Goal: Information Seeking & Learning: Learn about a topic

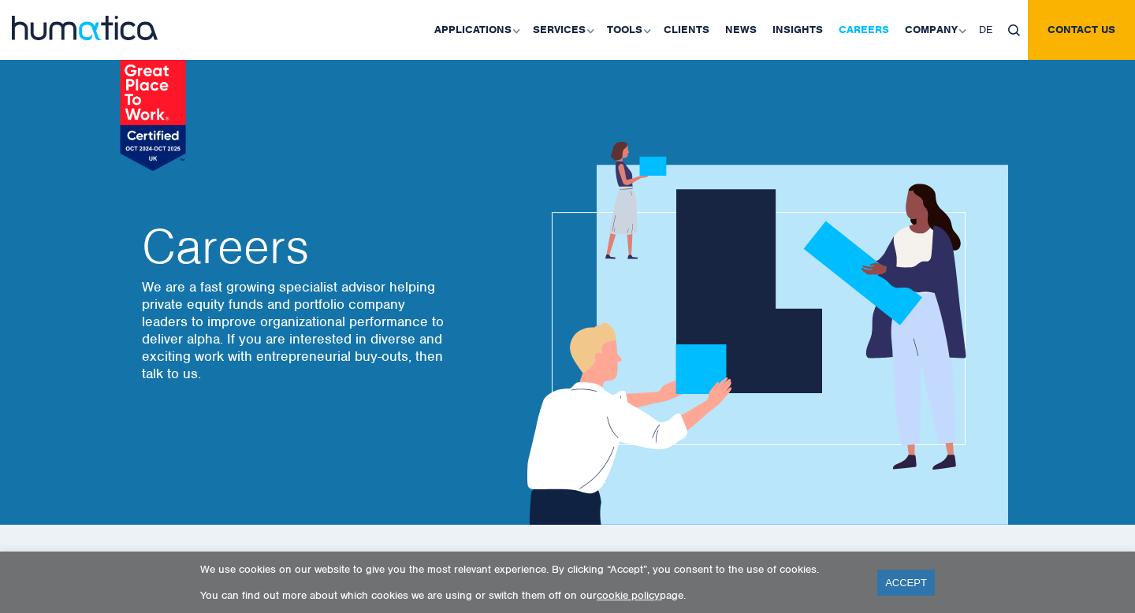
click at [859, 36] on link "Careers" at bounding box center [864, 30] width 66 height 60
click at [868, 28] on link "Careers" at bounding box center [864, 30] width 66 height 60
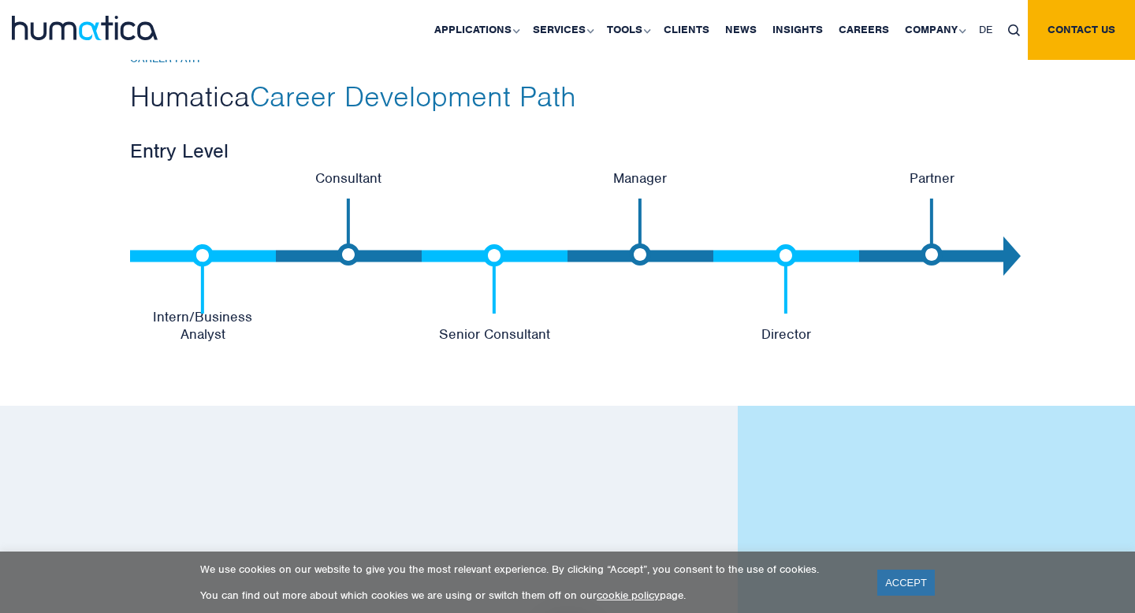
scroll to position [3341, 0]
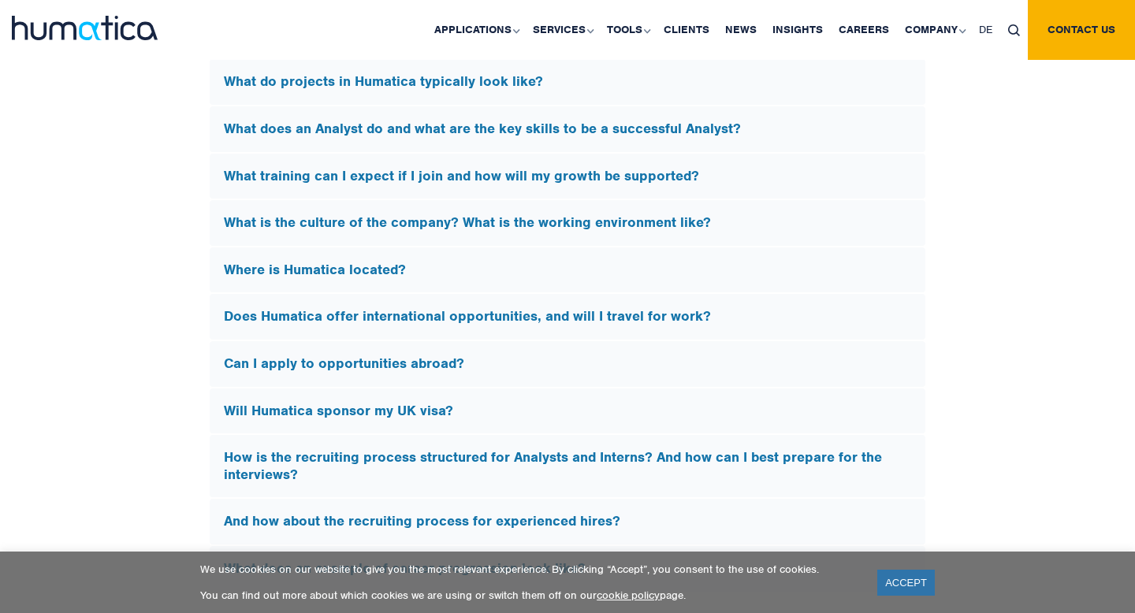
click at [644, 418] on div "Will Humatica sponsor my UK visa?" at bounding box center [568, 412] width 716 height 46
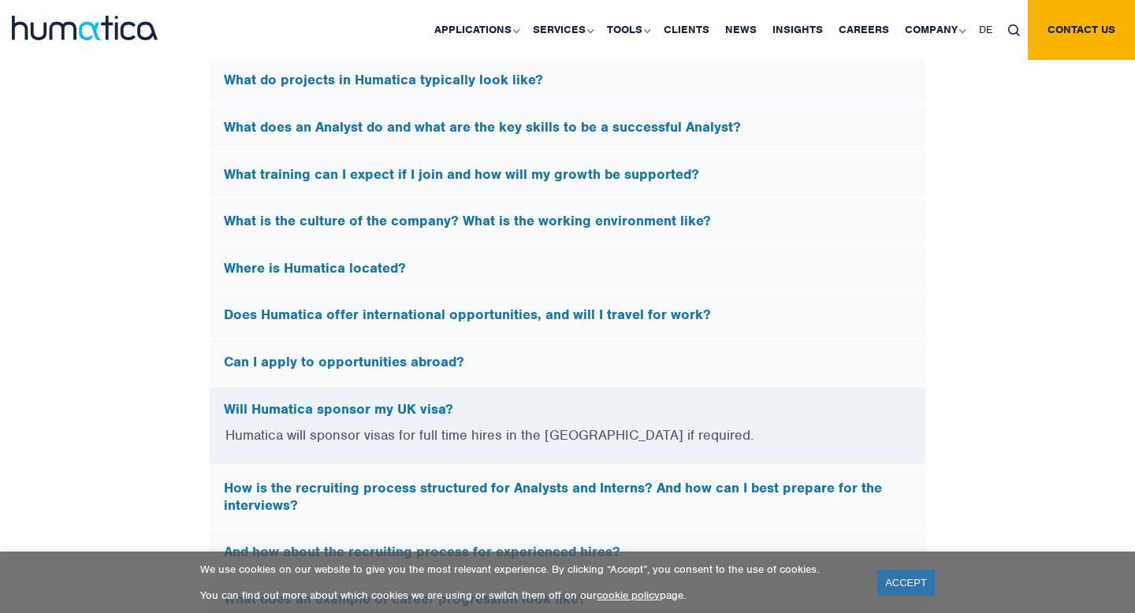
scroll to position [4427, 0]
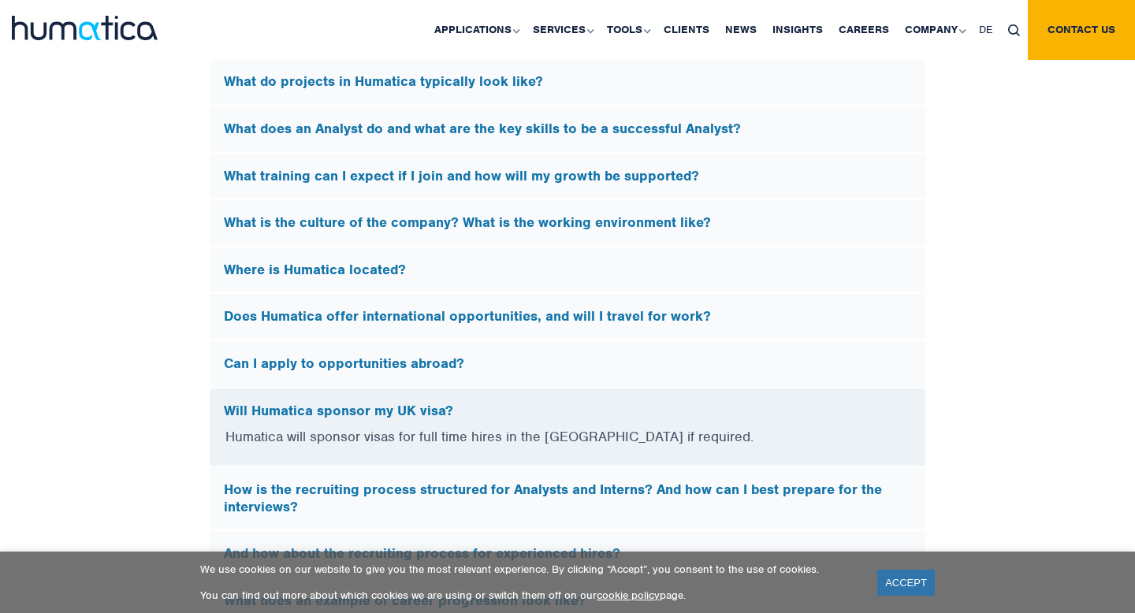
click at [646, 407] on h5 "Will Humatica sponsor my UK visa?" at bounding box center [567, 411] width 687 height 17
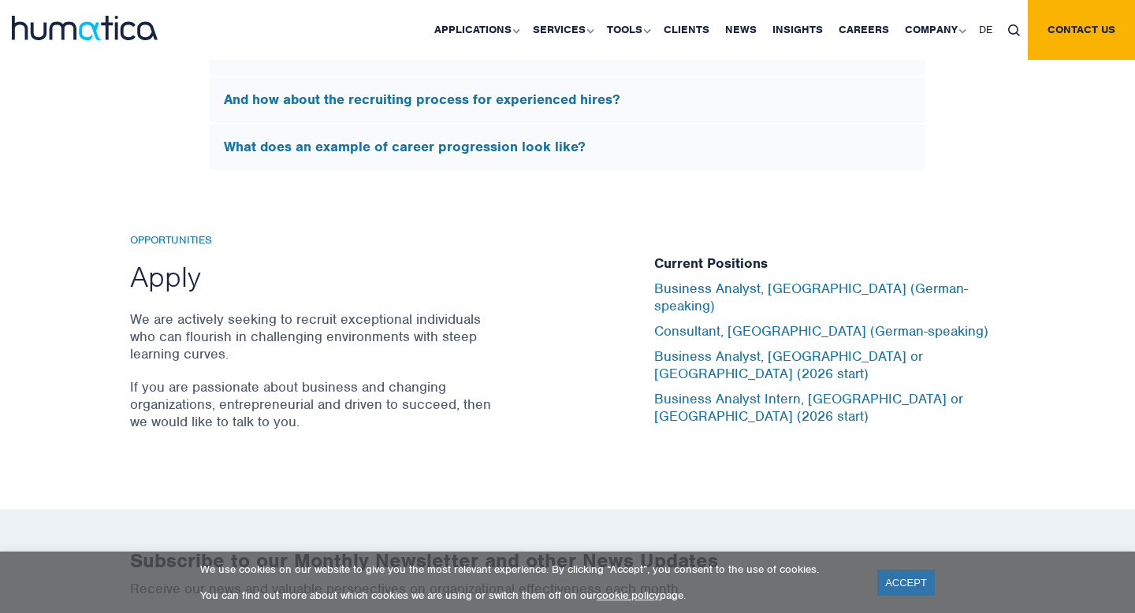
scroll to position [4852, 0]
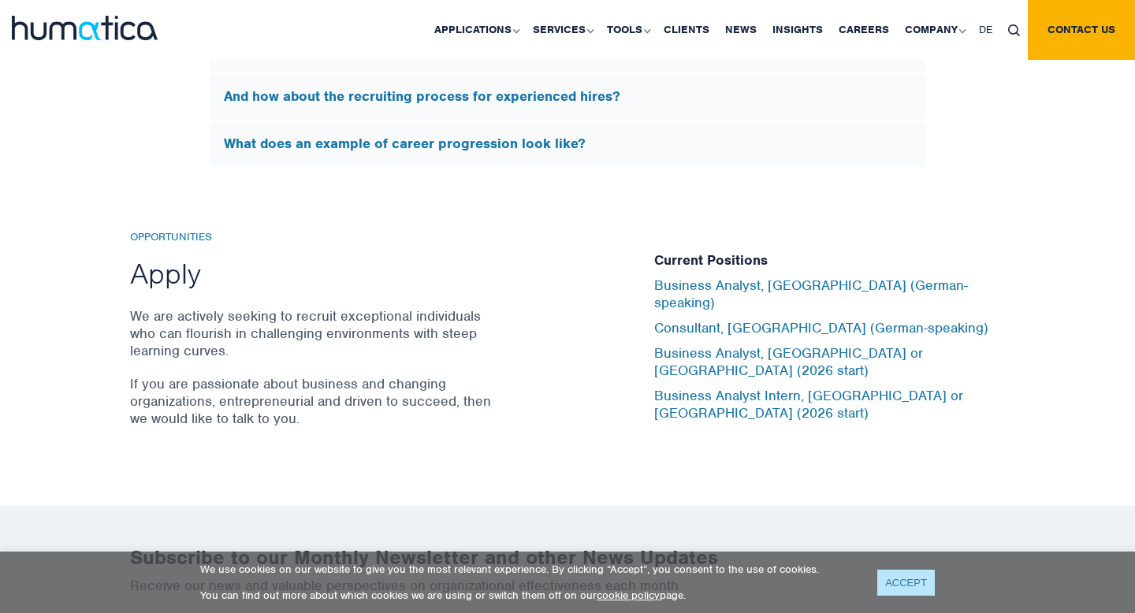
click at [906, 580] on link "ACCEPT" at bounding box center [906, 583] width 58 height 26
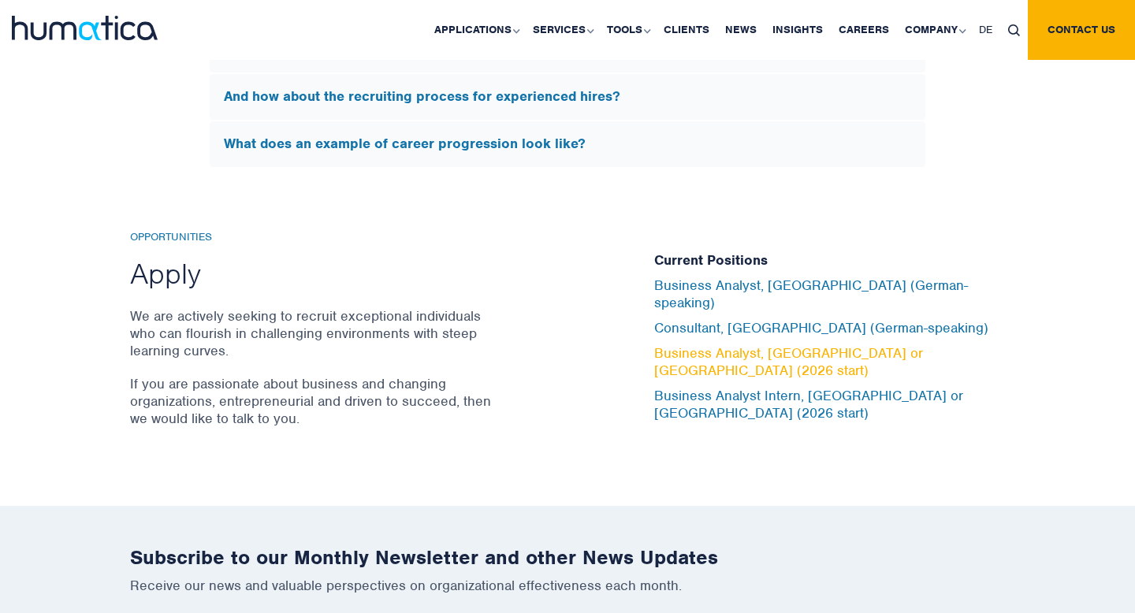
click at [828, 353] on link "Business Analyst, [GEOGRAPHIC_DATA] or [GEOGRAPHIC_DATA] (2026 start)" at bounding box center [788, 361] width 269 height 35
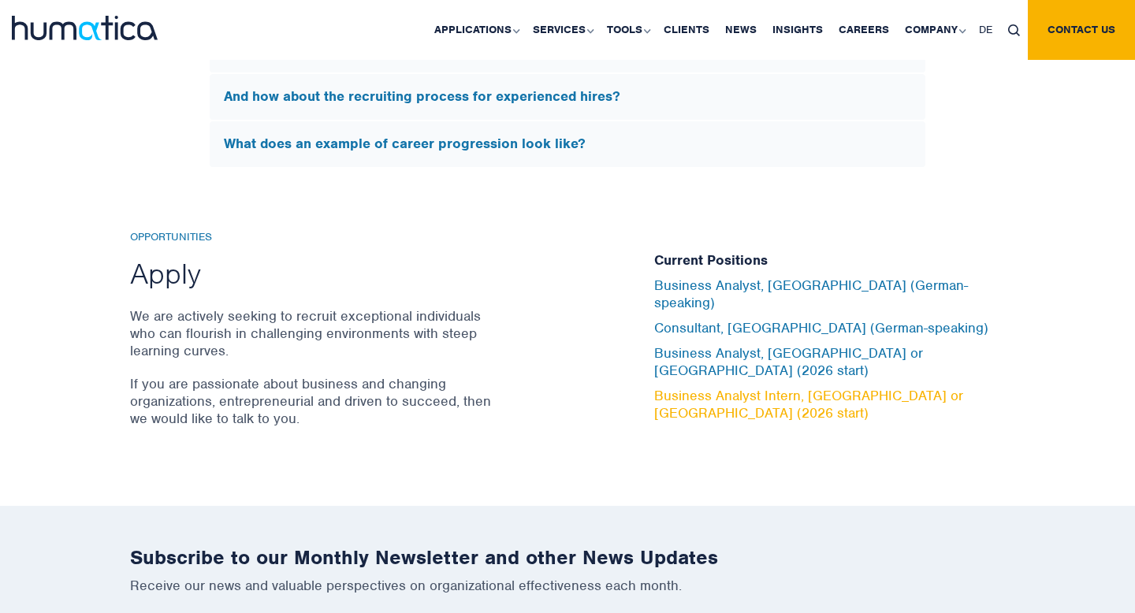
click at [850, 387] on link "Business Analyst Intern, [GEOGRAPHIC_DATA] or [GEOGRAPHIC_DATA] (2026 start)" at bounding box center [808, 404] width 309 height 35
